Goal: Information Seeking & Learning: Learn about a topic

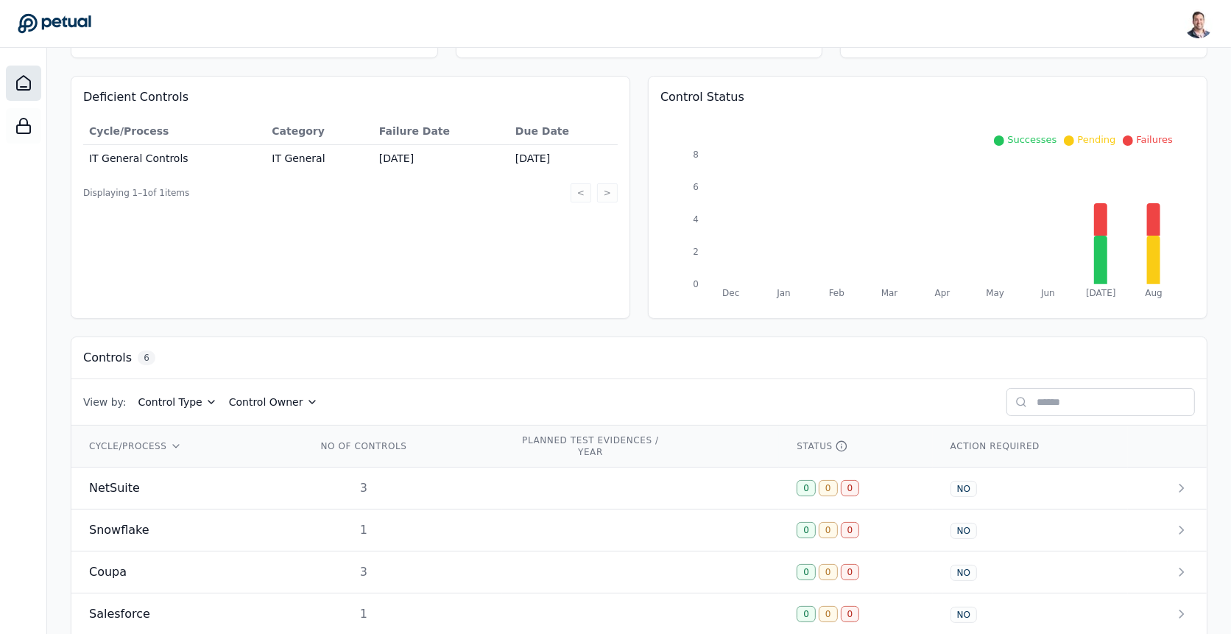
scroll to position [230, 0]
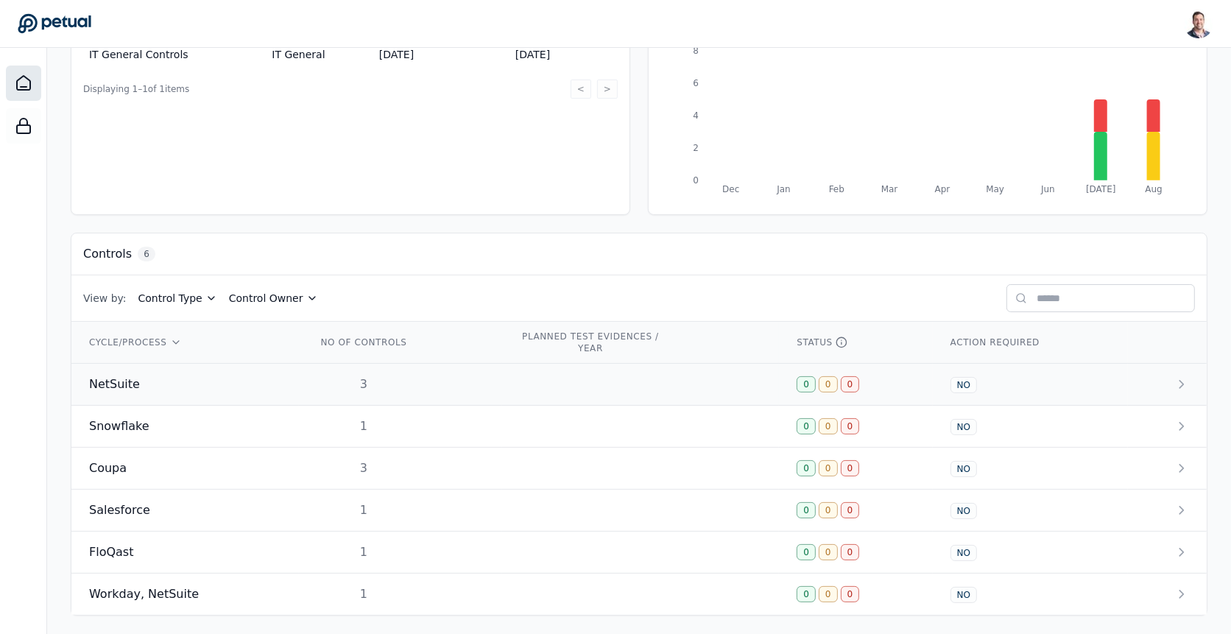
click at [197, 388] on div "NetSuite" at bounding box center [185, 384] width 192 height 18
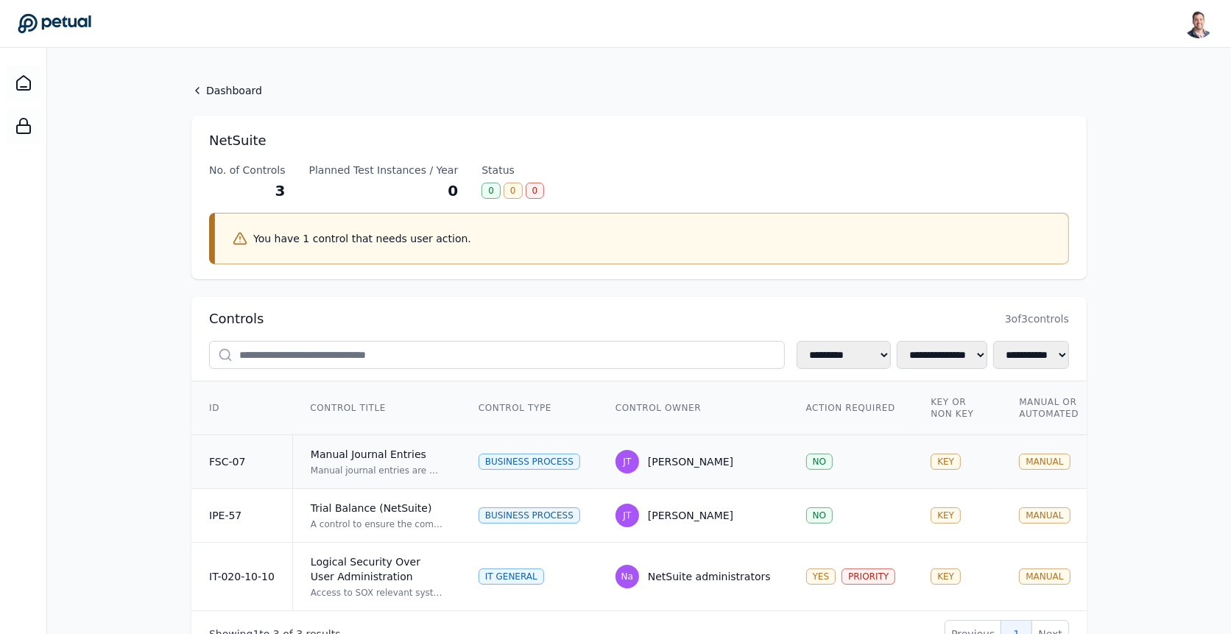
click at [372, 454] on div "Manual Journal Entries" at bounding box center [377, 454] width 132 height 15
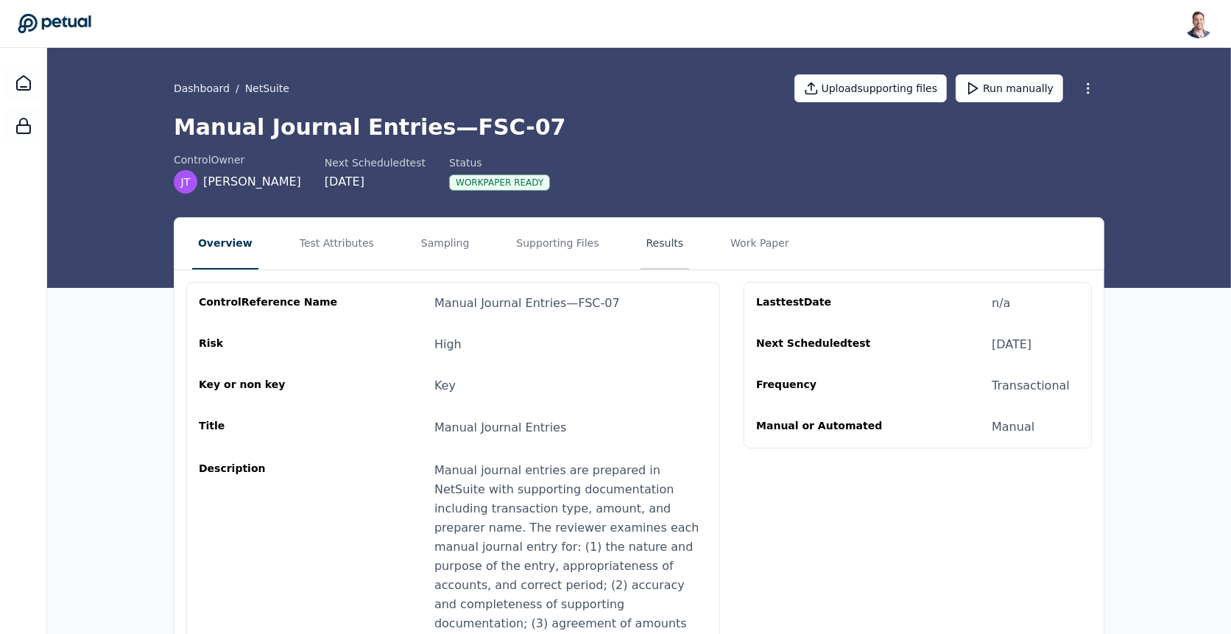
click at [642, 236] on button "Results" at bounding box center [664, 244] width 49 height 52
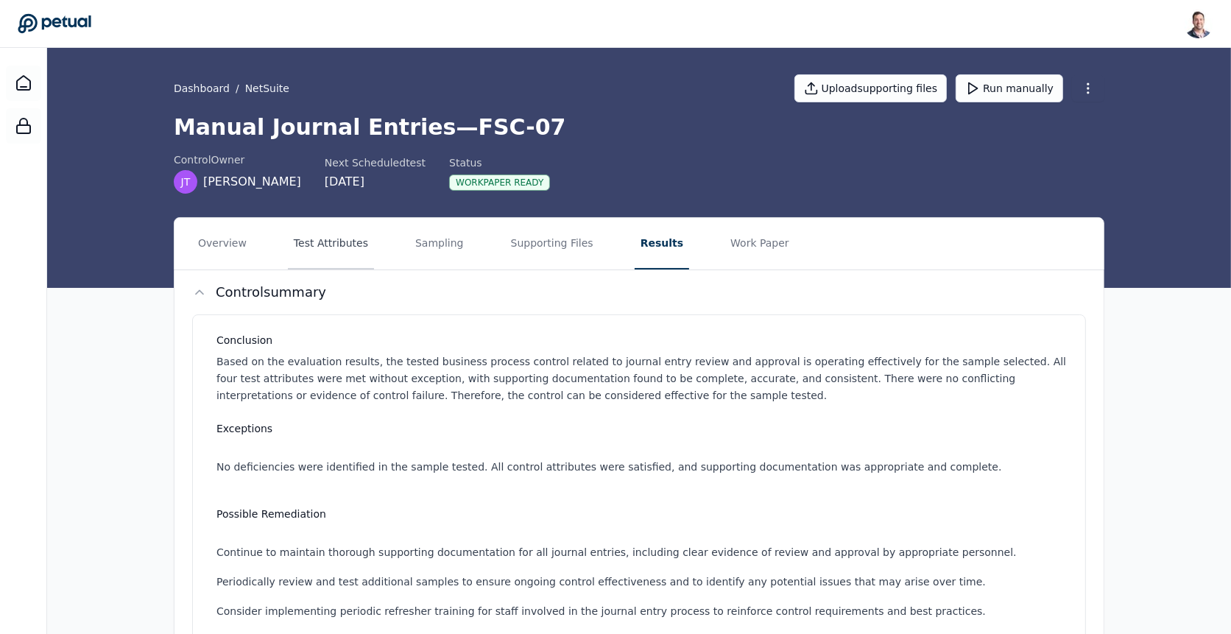
click at [325, 252] on button "Test Attributes" at bounding box center [331, 244] width 86 height 52
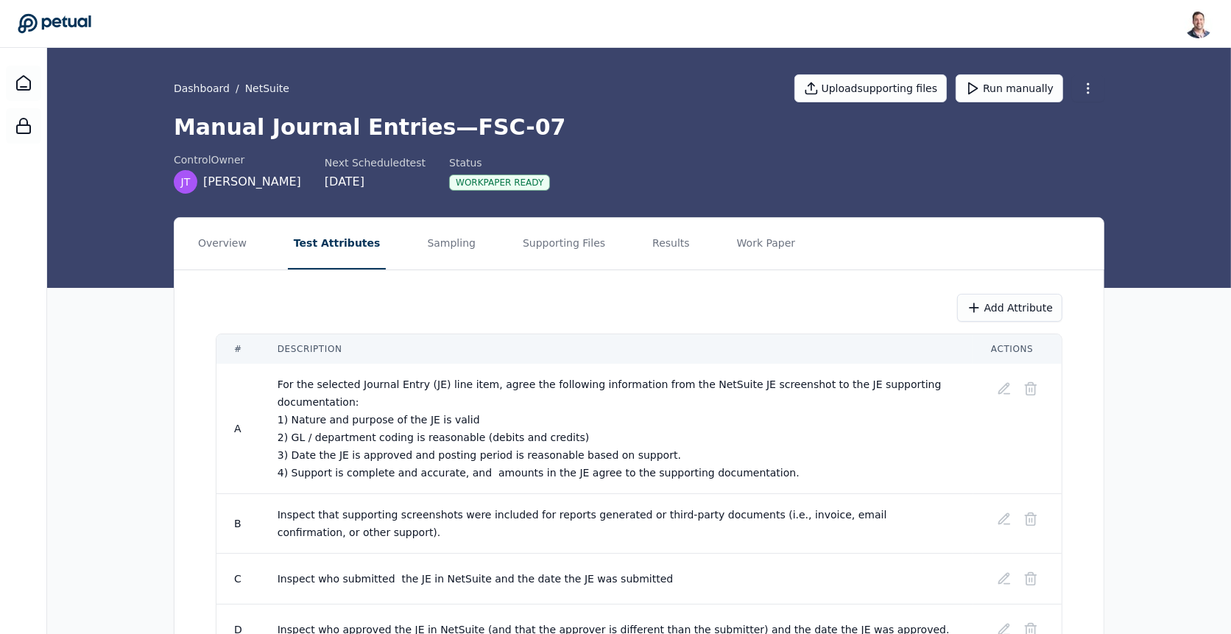
scroll to position [88, 0]
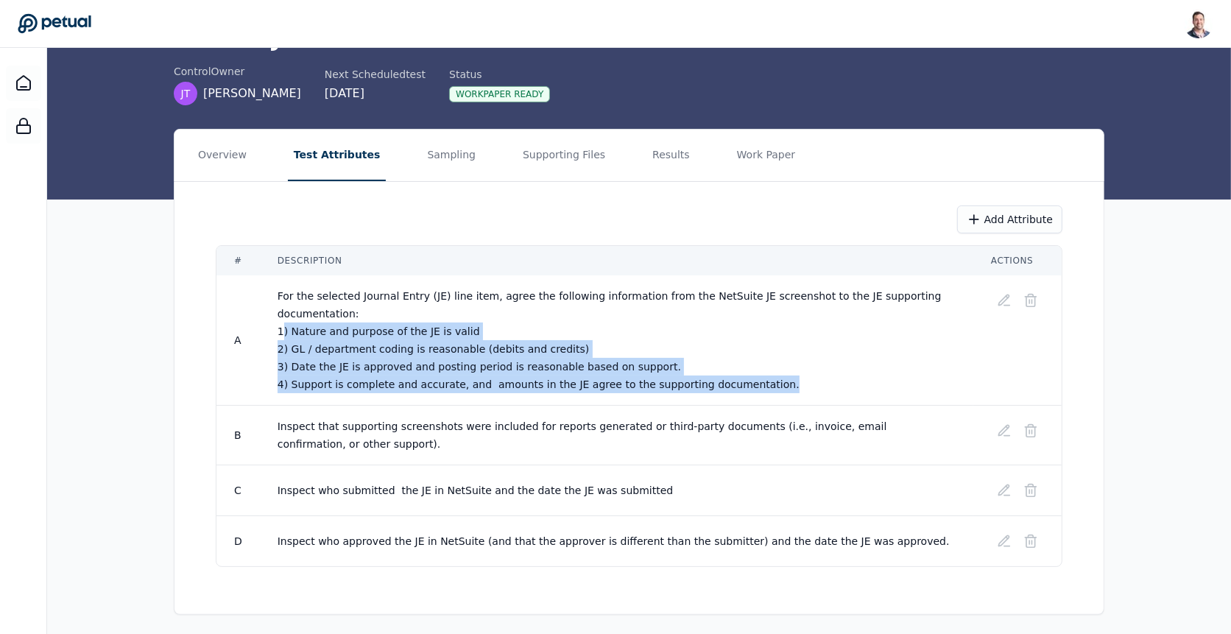
drag, startPoint x: 283, startPoint y: 325, endPoint x: 654, endPoint y: 402, distance: 379.5
click at [654, 402] on tbody "A For the selected Journal Entry (JE) line item, agree the following informatio…" at bounding box center [638, 420] width 845 height 291
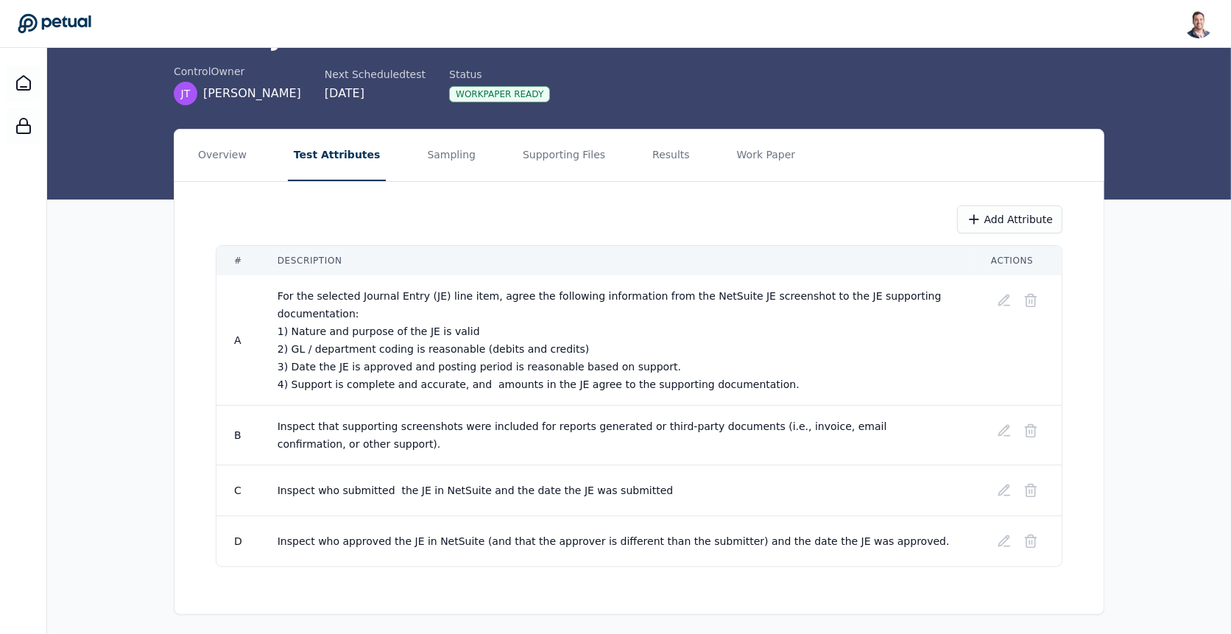
click at [683, 389] on td "For the selected Journal Entry (JE) line item, agree the following information …" at bounding box center [616, 340] width 713 height 130
click at [436, 158] on button "Sampling" at bounding box center [451, 156] width 60 height 52
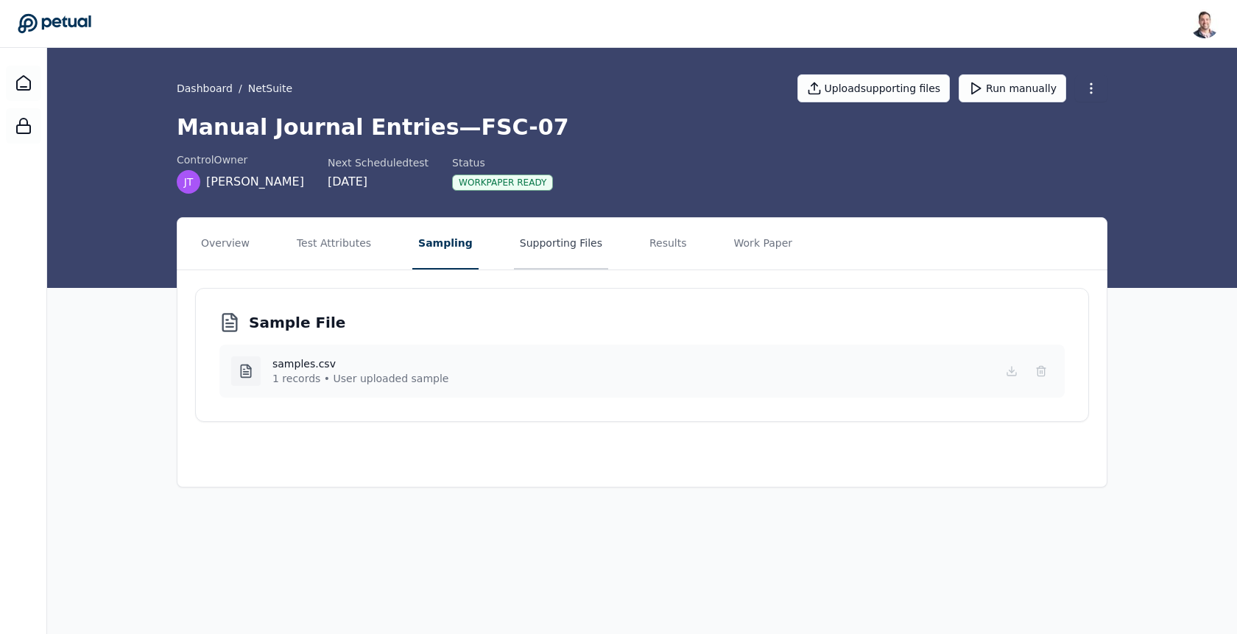
click at [533, 241] on button "Supporting Files" at bounding box center [561, 244] width 94 height 52
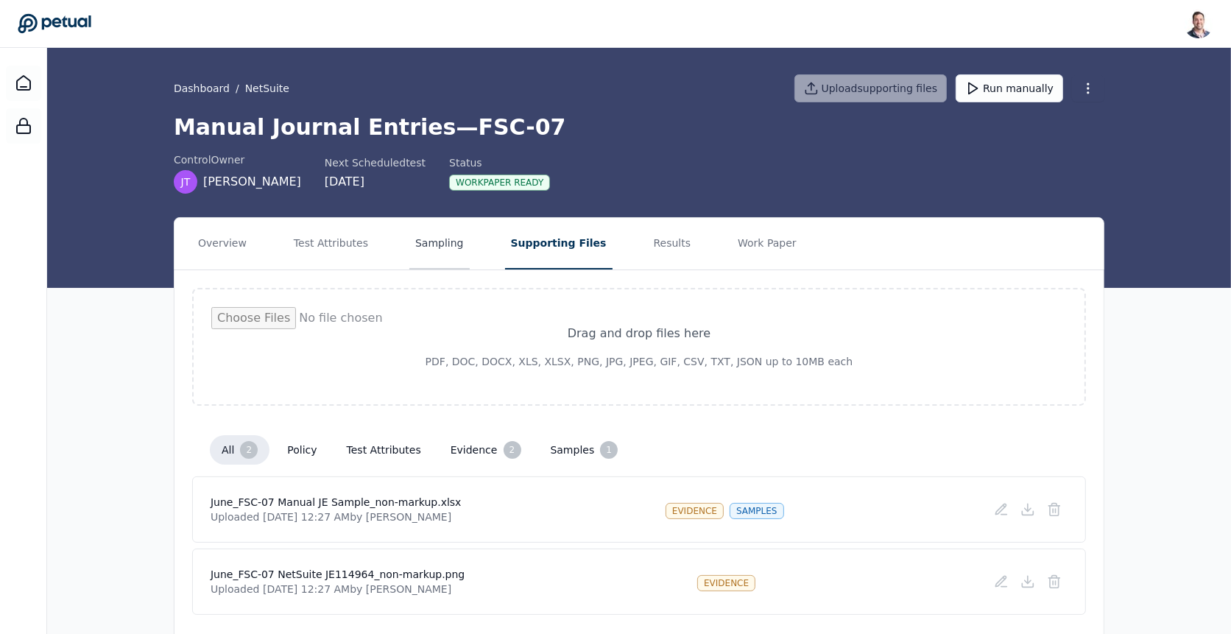
click at [445, 241] on button "Sampling" at bounding box center [439, 244] width 60 height 52
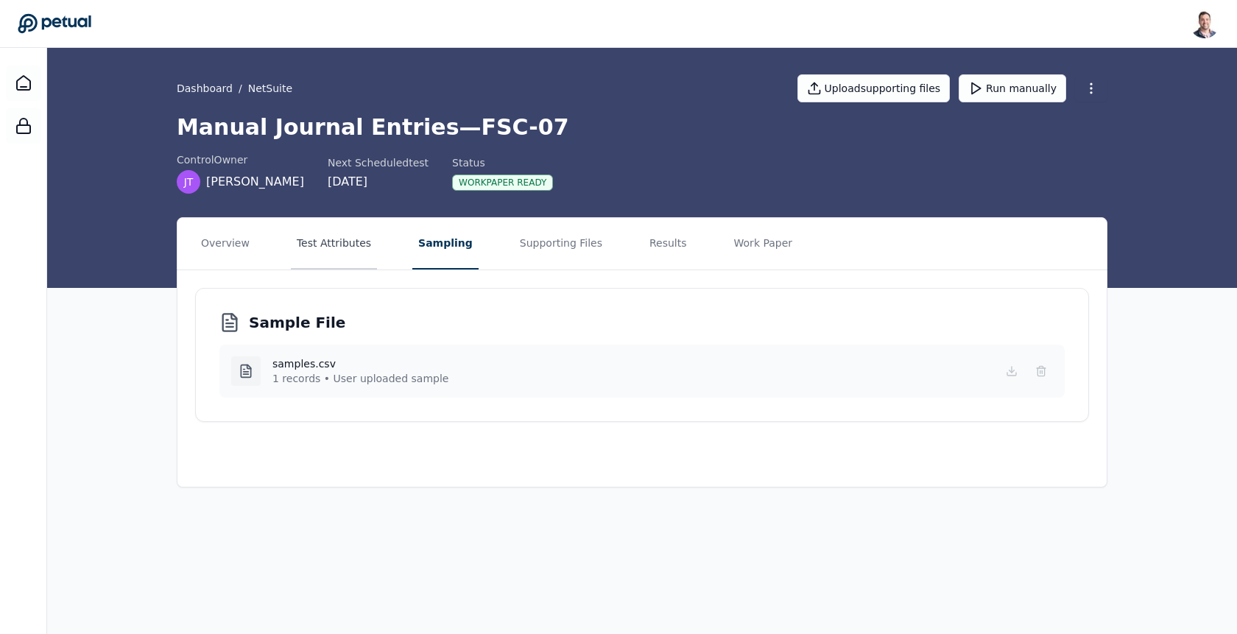
click at [338, 249] on button "Test Attributes" at bounding box center [334, 244] width 86 height 52
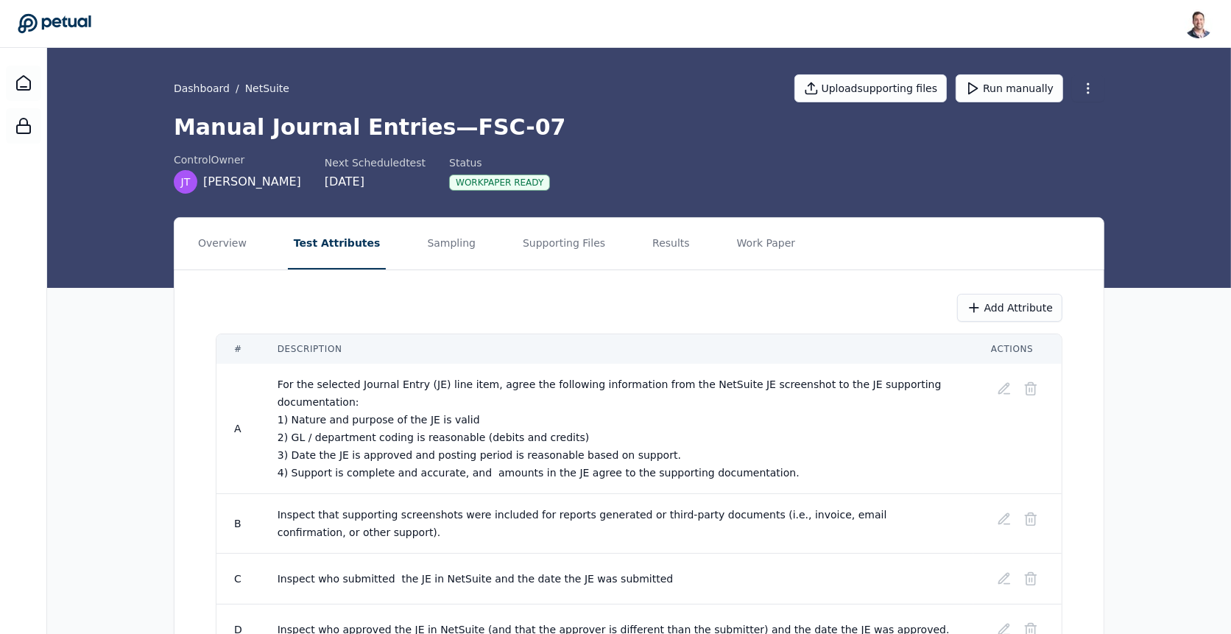
click at [255, 239] on nav "Overview Test Attributes Sampling Supporting Files Results Work Paper" at bounding box center [638, 244] width 929 height 52
click at [450, 252] on button "Sampling" at bounding box center [451, 244] width 60 height 52
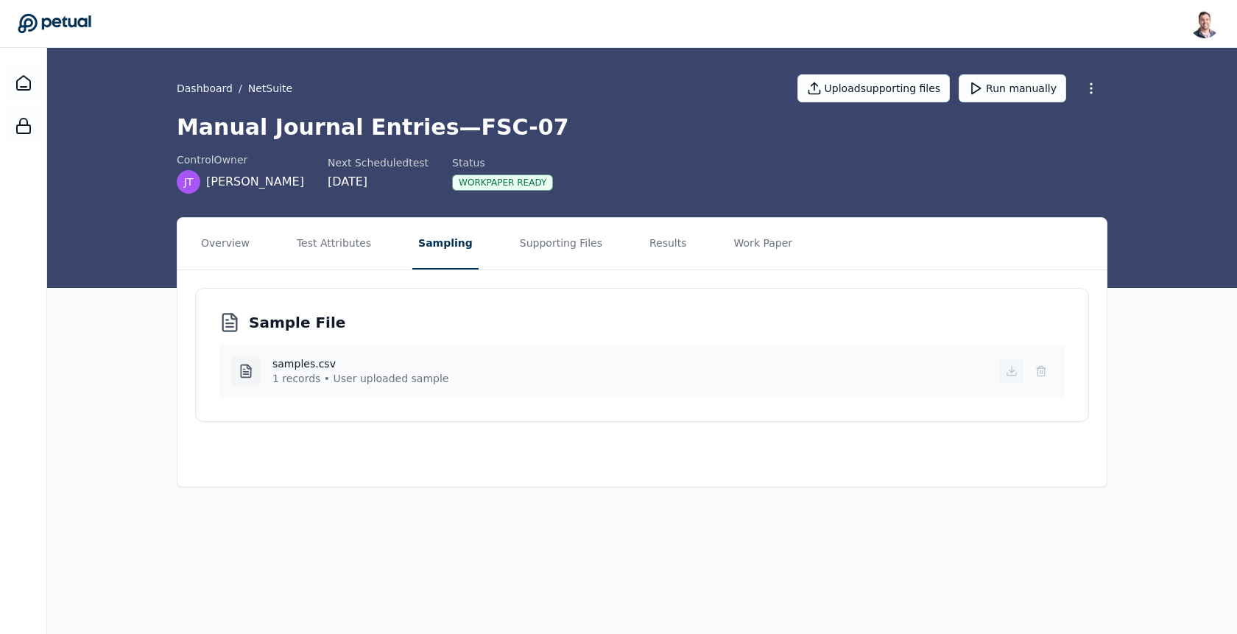
click at [1005, 364] on button at bounding box center [1012, 371] width 24 height 24
click at [635, 92] on div "Dashboard / NetSuite Upload supporting files Run manually" at bounding box center [642, 89] width 930 height 52
click at [325, 230] on button "Test Attributes" at bounding box center [334, 244] width 86 height 52
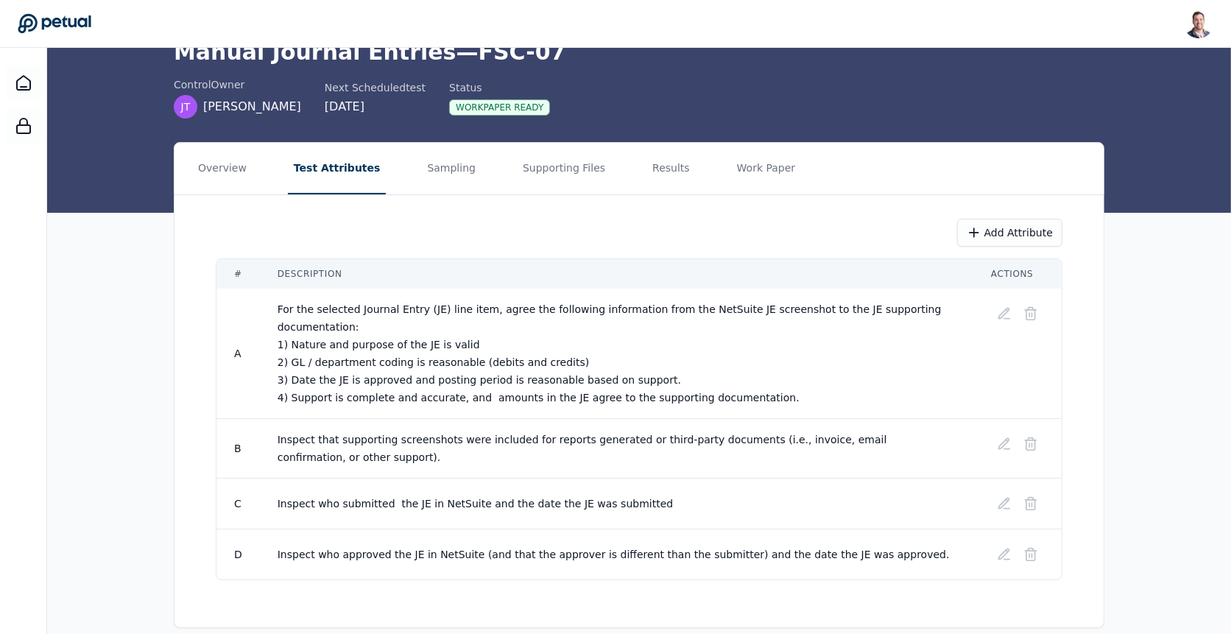
scroll to position [88, 0]
